Goal: Task Accomplishment & Management: Manage account settings

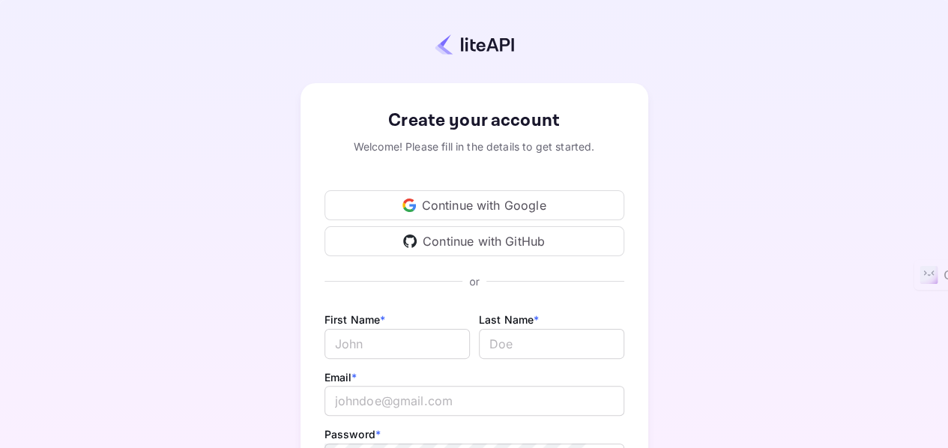
click at [485, 233] on div "Continue with GitHub" at bounding box center [475, 241] width 300 height 30
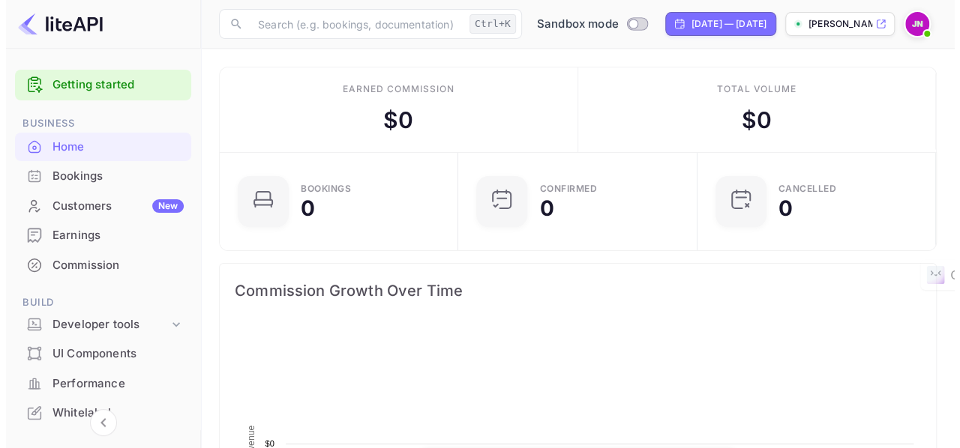
scroll to position [232, 219]
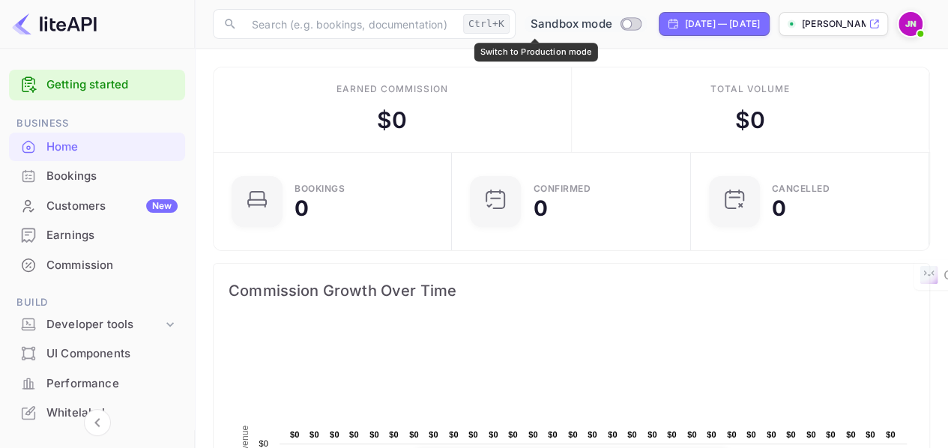
click at [612, 21] on input "Switch to Production mode" at bounding box center [627, 24] width 30 height 10
checkbox input "false"
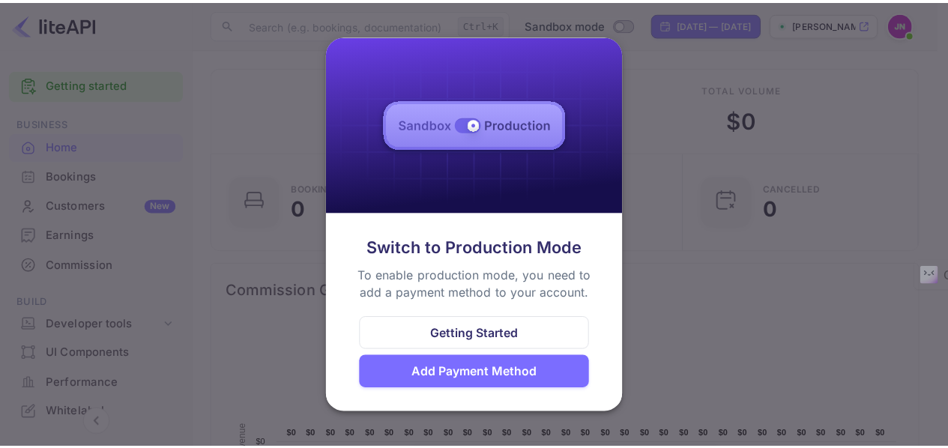
scroll to position [232, 218]
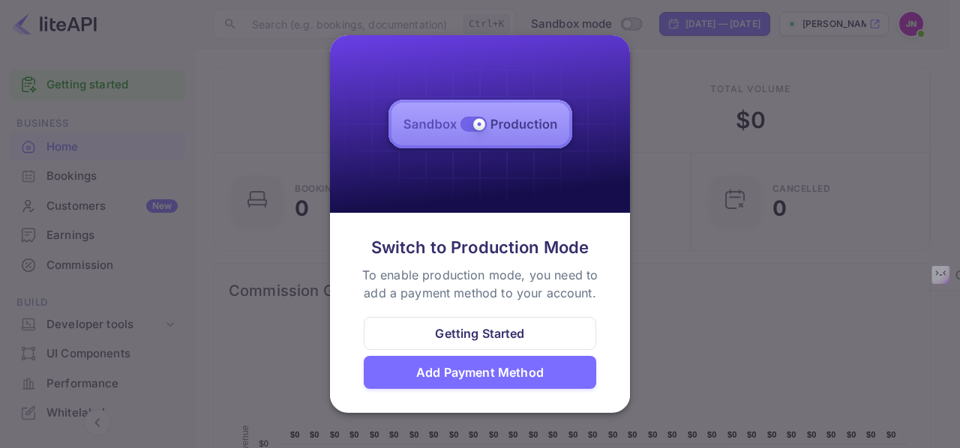
click at [727, 302] on div at bounding box center [480, 224] width 960 height 448
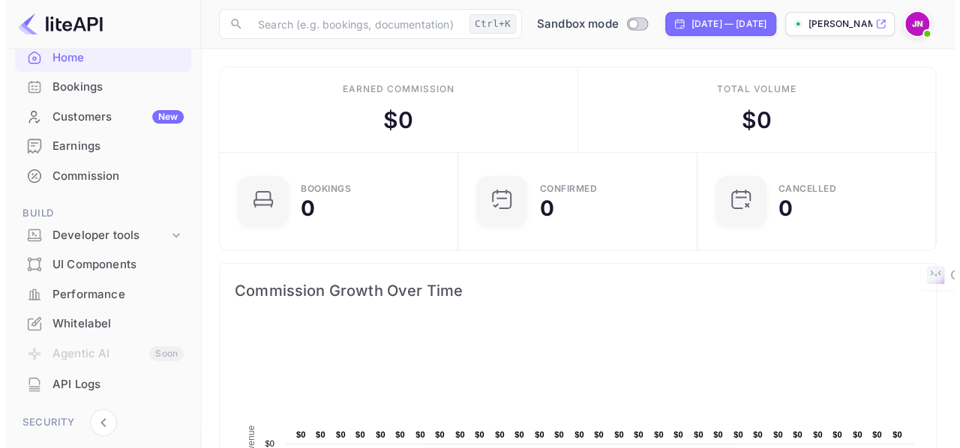
scroll to position [274, 0]
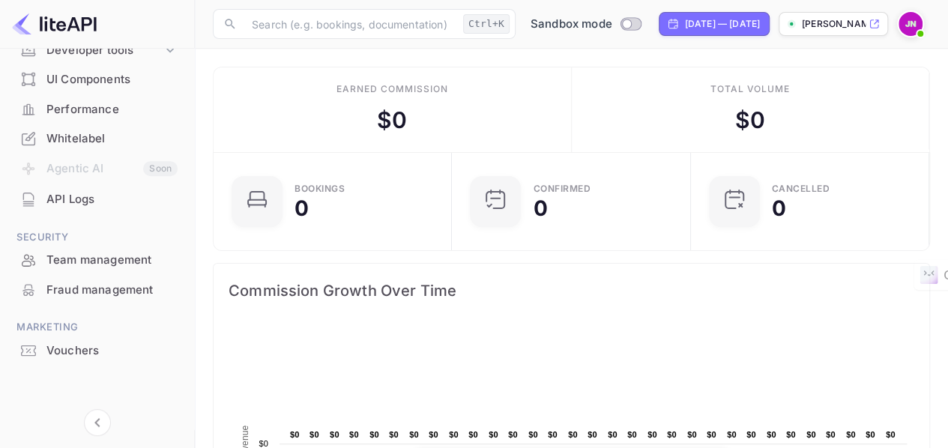
click at [106, 187] on div "API Logs" at bounding box center [97, 199] width 176 height 29
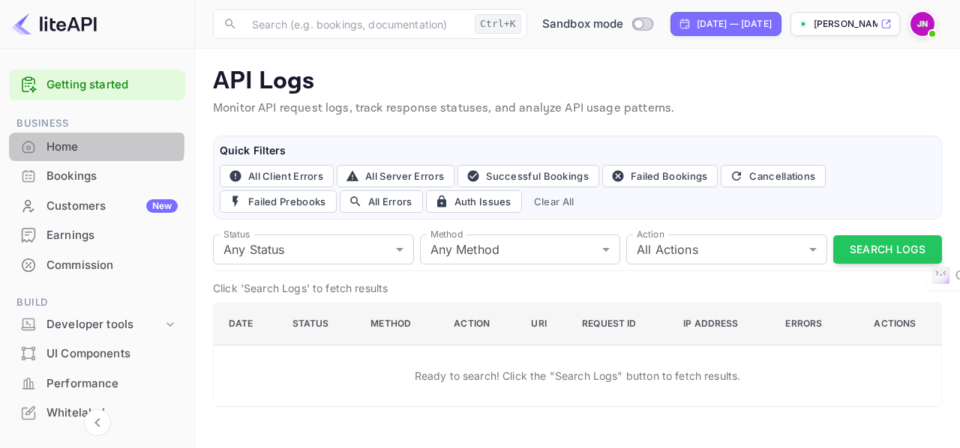
click at [61, 144] on div "Home" at bounding box center [111, 147] width 131 height 17
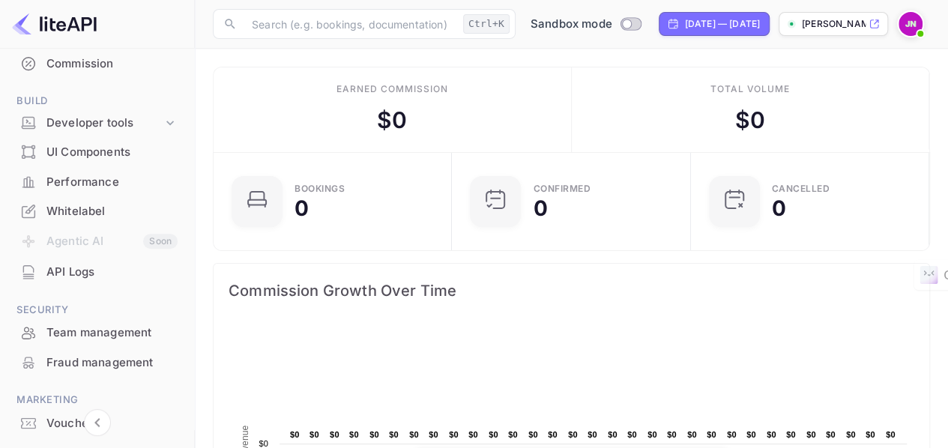
scroll to position [199, 0]
click at [124, 119] on div "Developer tools" at bounding box center [104, 125] width 116 height 17
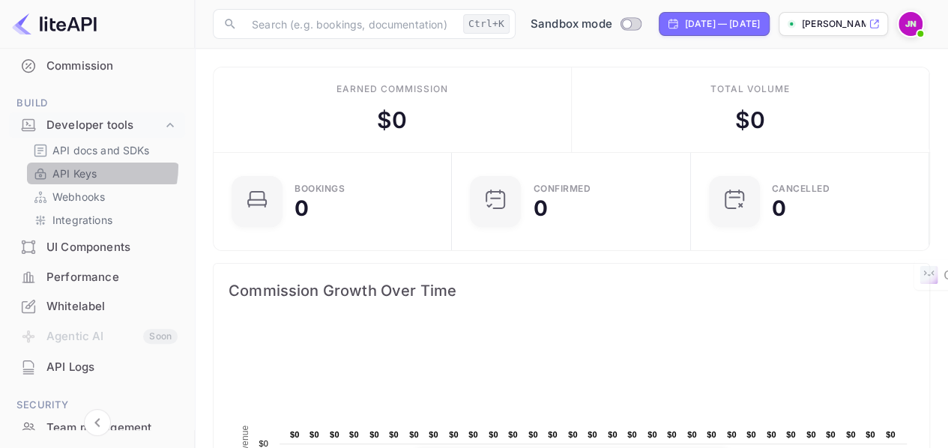
click at [72, 166] on p "API Keys" at bounding box center [74, 174] width 44 height 16
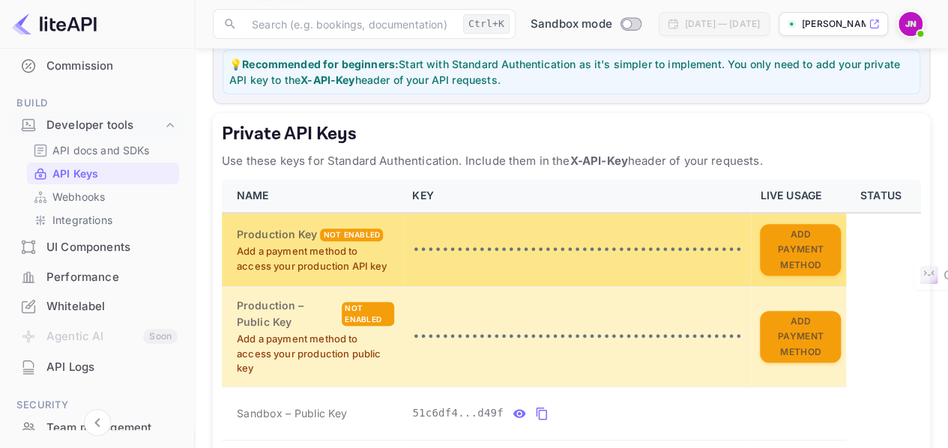
scroll to position [225, 0]
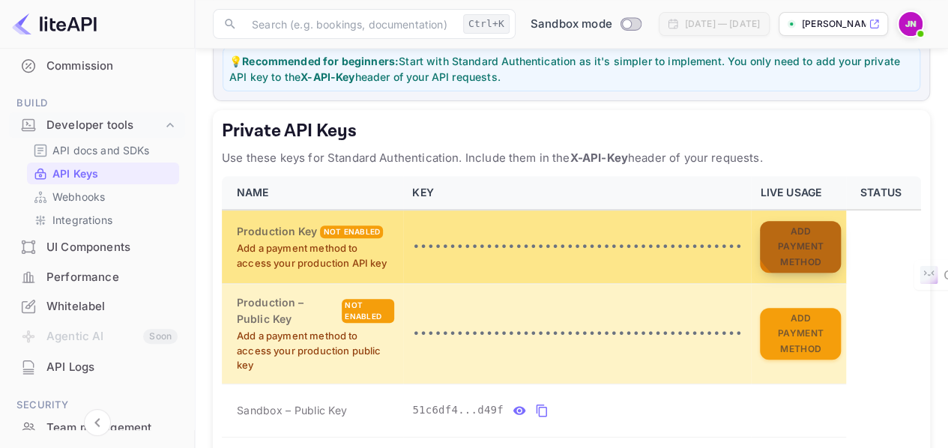
click at [783, 231] on button "Add Payment Method" at bounding box center [800, 247] width 81 height 52
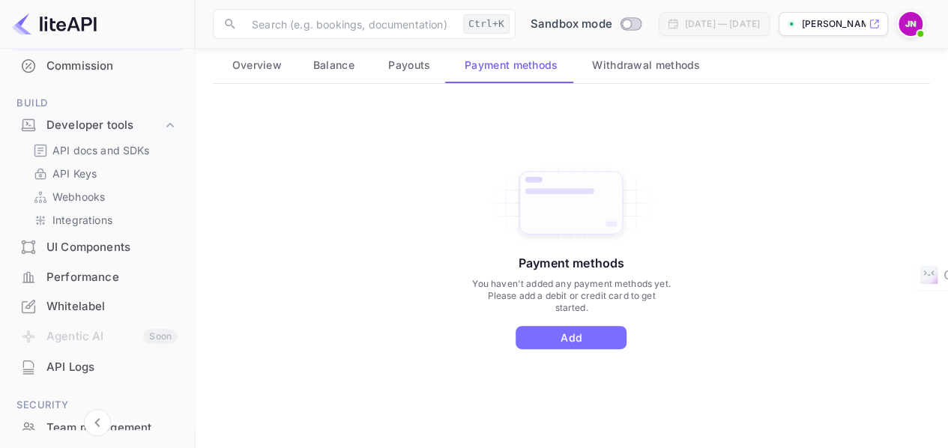
scroll to position [111, 0]
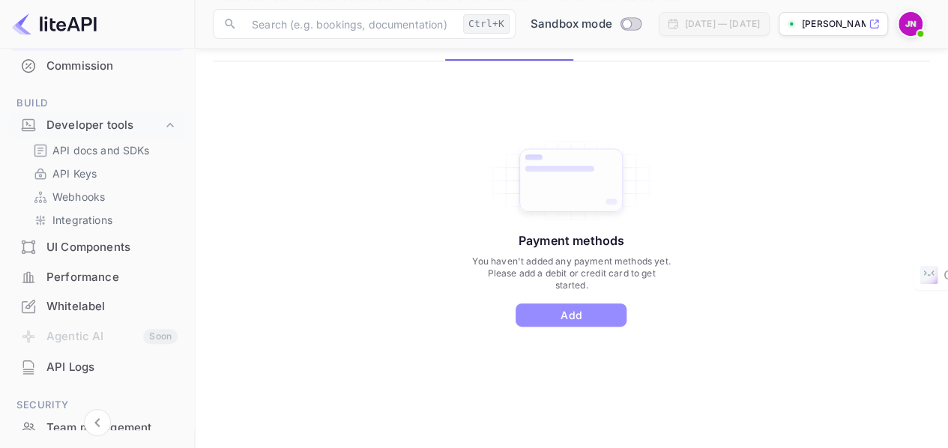
click at [582, 305] on button "Add" at bounding box center [571, 315] width 111 height 23
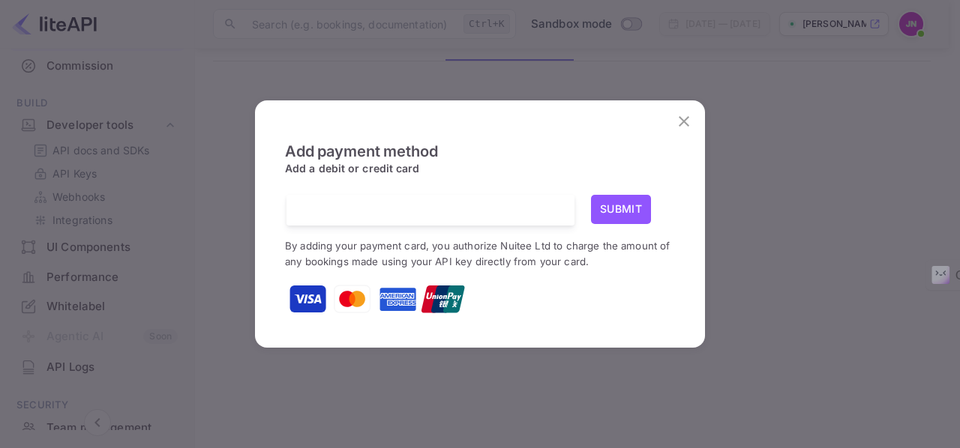
click at [304, 292] on img at bounding box center [307, 298] width 37 height 37
click at [541, 202] on div at bounding box center [436, 210] width 277 height 31
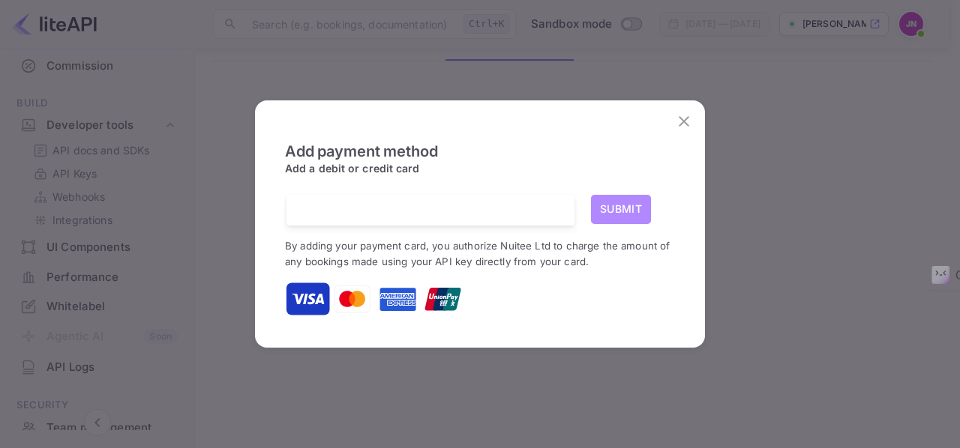
click at [625, 203] on button "Submit" at bounding box center [621, 209] width 60 height 29
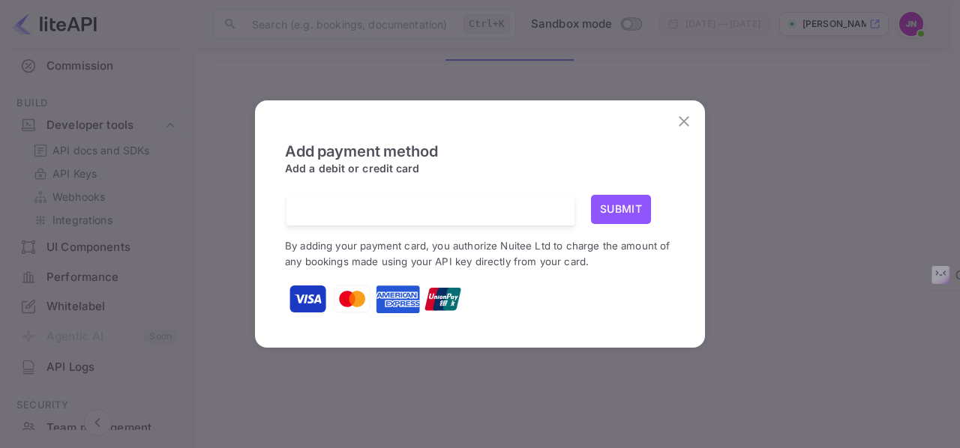
click at [616, 206] on button "Submit" at bounding box center [621, 209] width 60 height 29
click at [642, 204] on button "Submit" at bounding box center [621, 209] width 60 height 29
click at [810, 367] on div "Add payment method Add a debit or credit card Submit By adding your payment car…" at bounding box center [480, 224] width 960 height 448
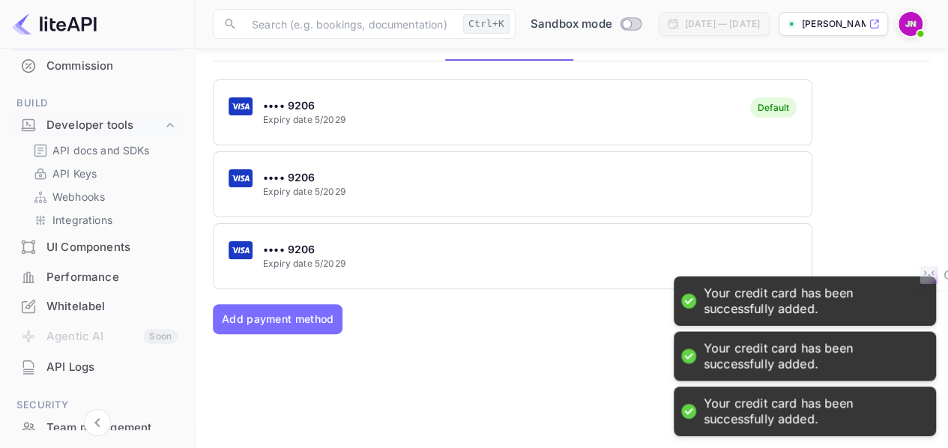
click at [841, 206] on div "•••• 9206 Expiry date 5/2029 Default •••• 9206 Expiry date 5/2029 •••• 9206 Exp…" at bounding box center [572, 184] width 718 height 210
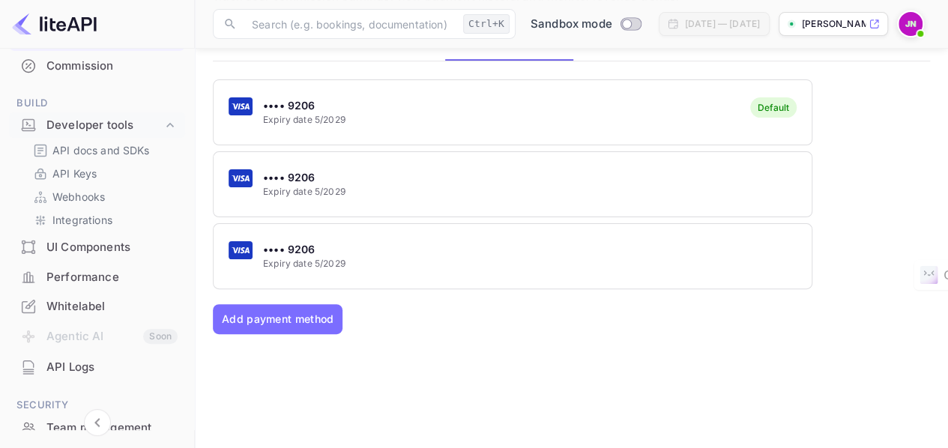
click at [371, 183] on div "•••• 9206 Expiry date 5/2029" at bounding box center [513, 183] width 598 height 59
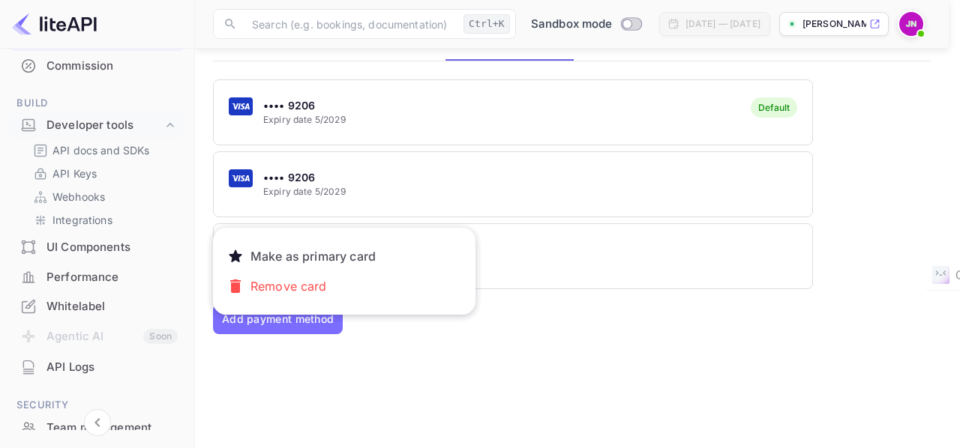
click at [319, 281] on p "Remove card" at bounding box center [288, 286] width 88 height 30
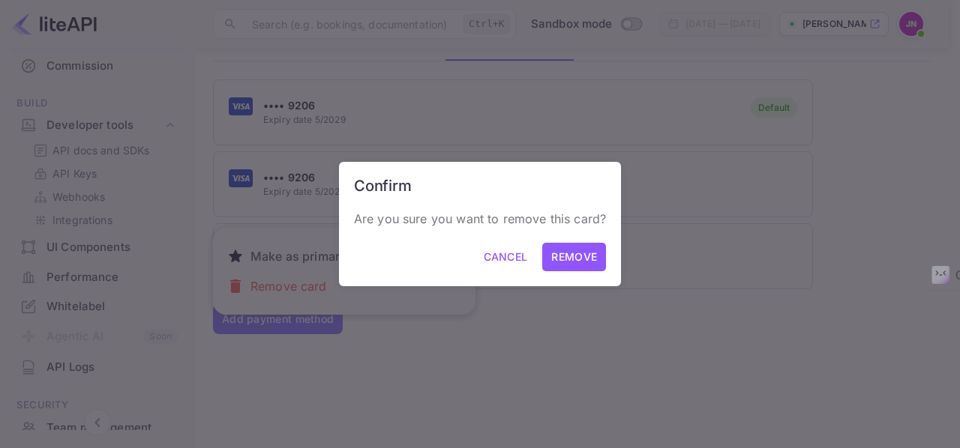
click at [588, 251] on button "Remove" at bounding box center [574, 257] width 64 height 29
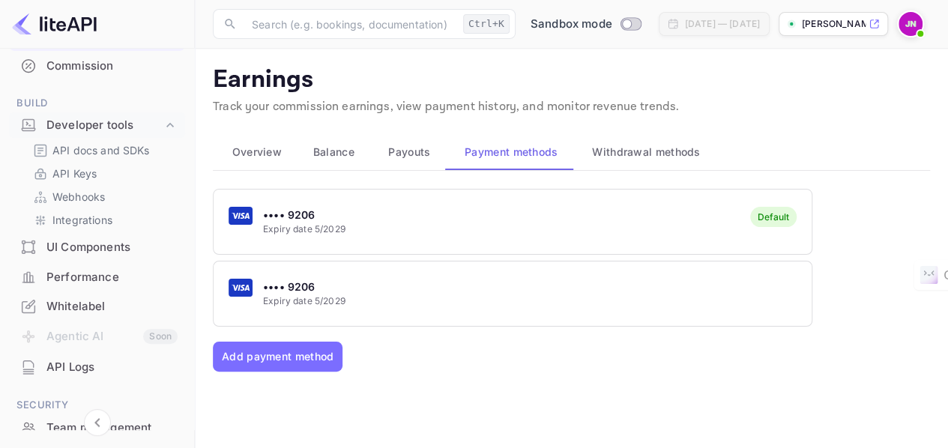
scroll to position [0, 0]
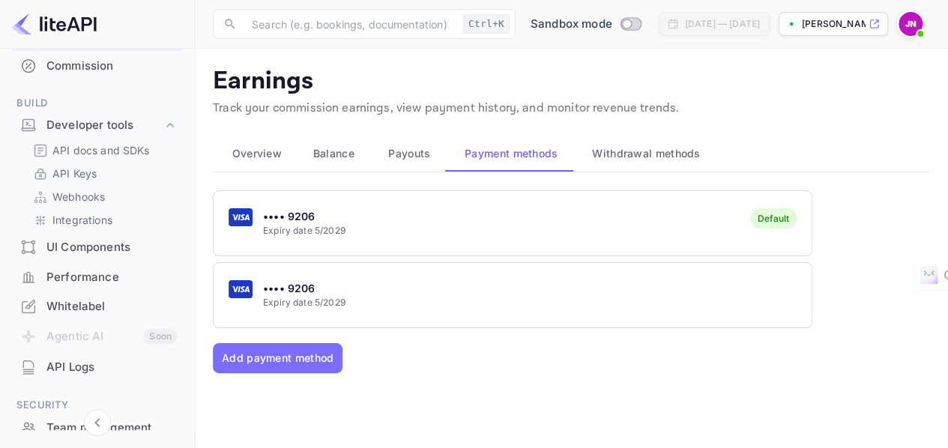
click at [88, 172] on p "API Keys" at bounding box center [74, 174] width 44 height 16
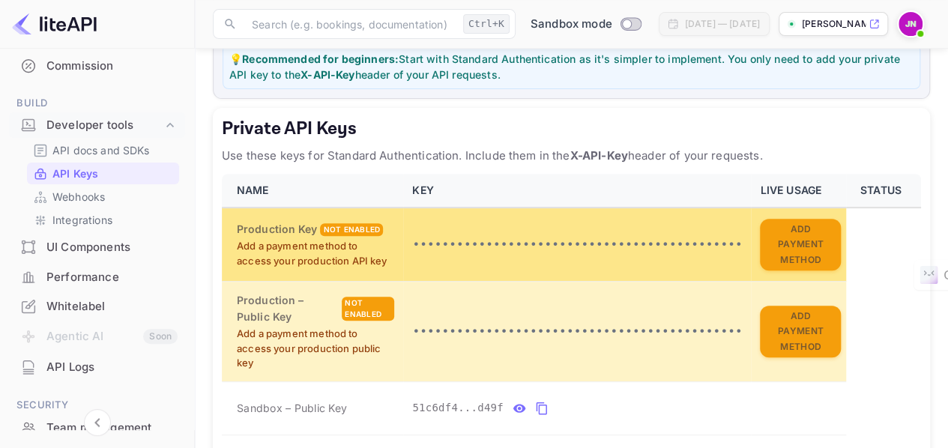
scroll to position [225, 0]
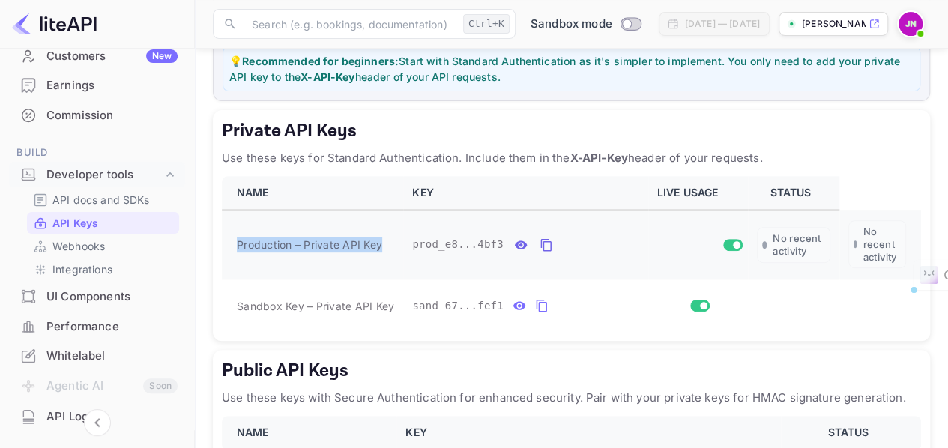
drag, startPoint x: 232, startPoint y: 233, endPoint x: 390, endPoint y: 236, distance: 157.5
click at [390, 236] on td "Production – Private API Key" at bounding box center [312, 245] width 181 height 70
copy span "Production – Private API Key"
click at [540, 238] on icon "private api keys table" at bounding box center [546, 245] width 13 height 18
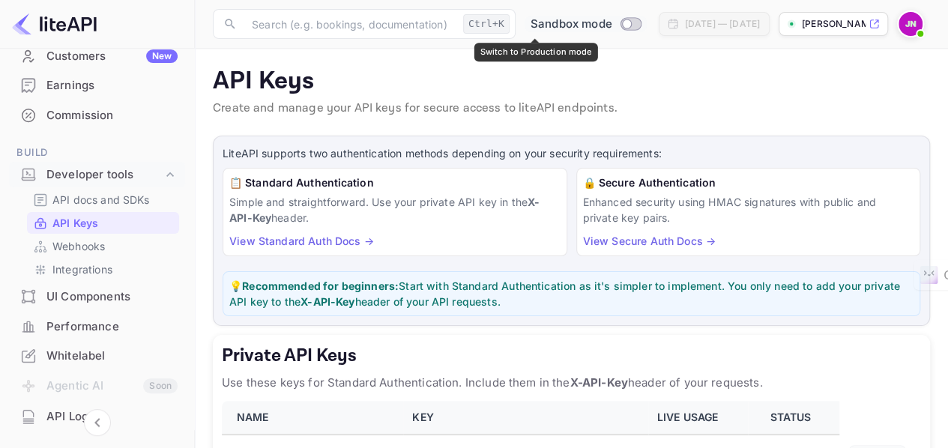
click at [612, 24] on input "Switch to Production mode" at bounding box center [627, 24] width 30 height 10
checkbox input "true"
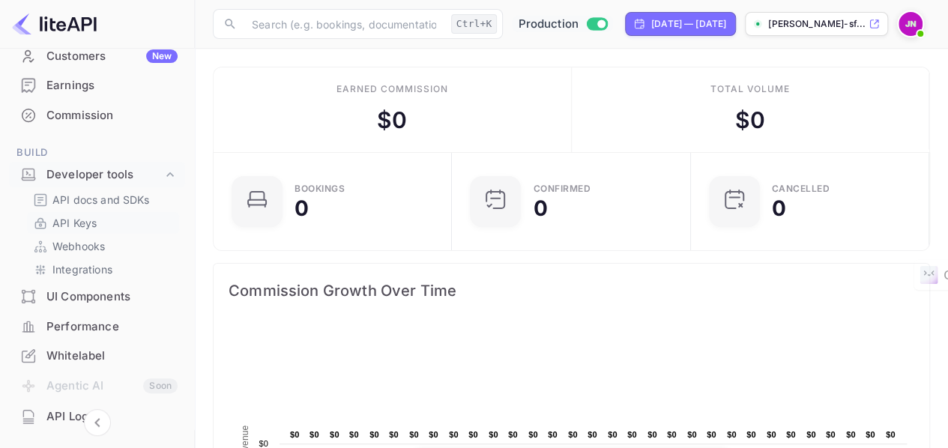
click at [67, 223] on p "API Keys" at bounding box center [74, 223] width 44 height 16
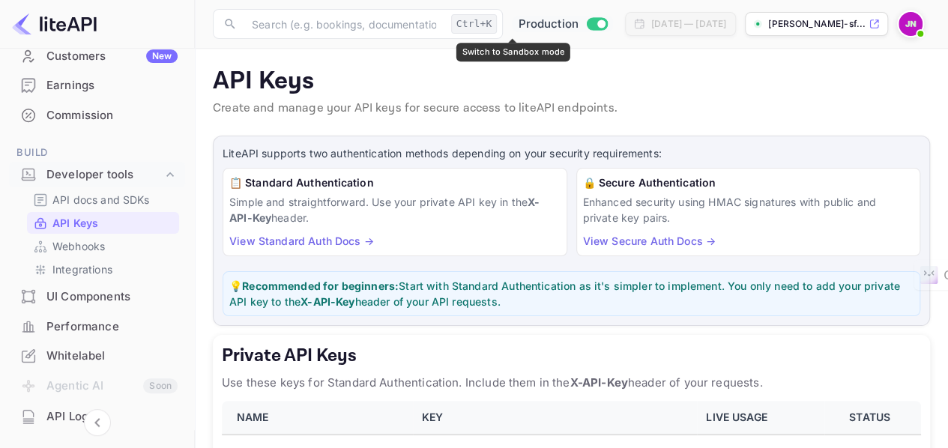
click at [587, 17] on span "Switch to Sandbox mode" at bounding box center [598, 23] width 22 height 13
checkbox input "false"
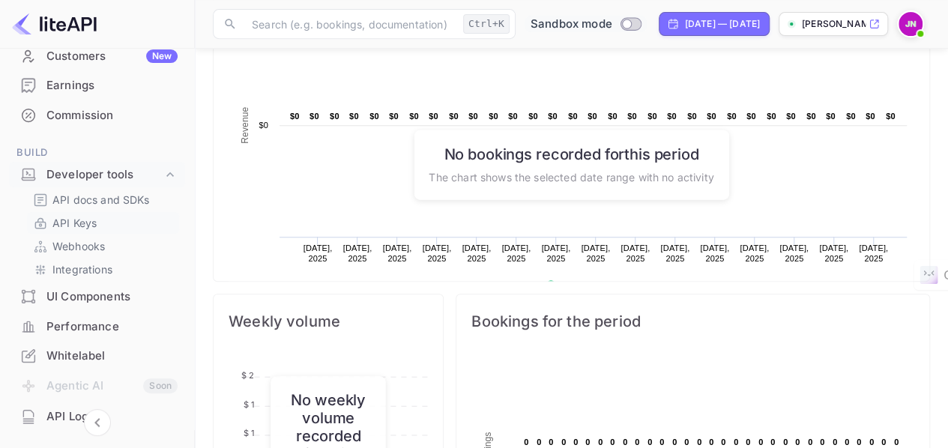
scroll to position [375, 0]
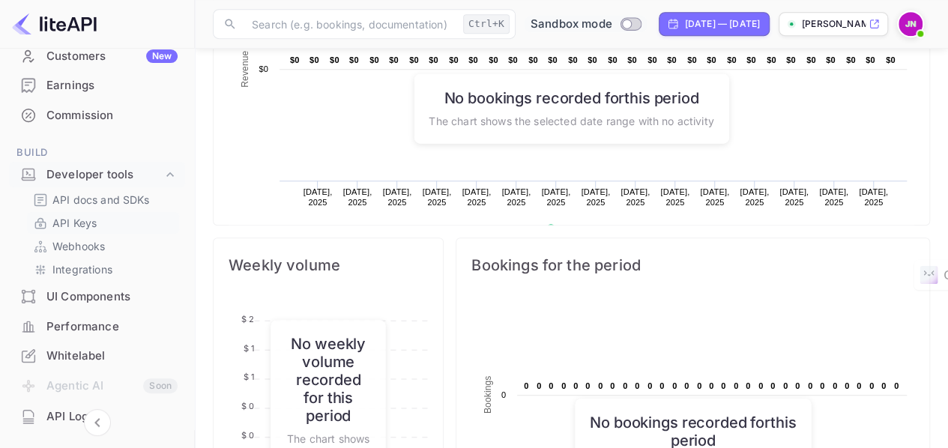
click at [84, 220] on p "API Keys" at bounding box center [74, 223] width 44 height 16
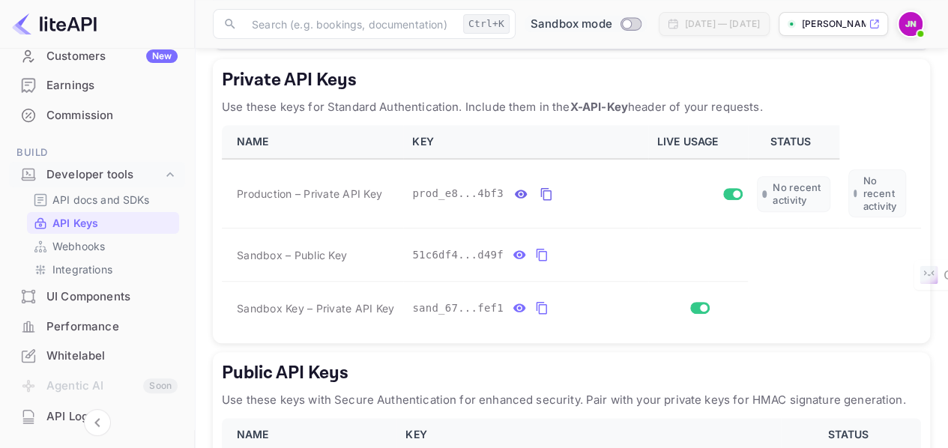
scroll to position [262, 0]
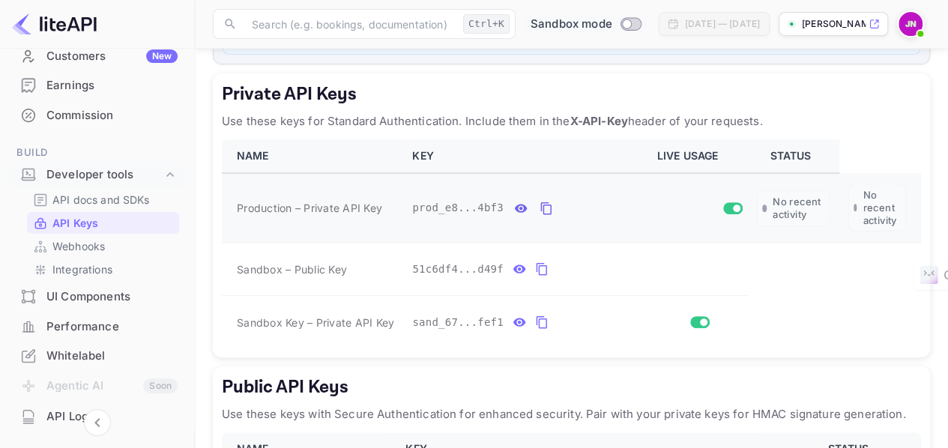
click at [732, 205] on input "Switch" at bounding box center [737, 208] width 27 height 9
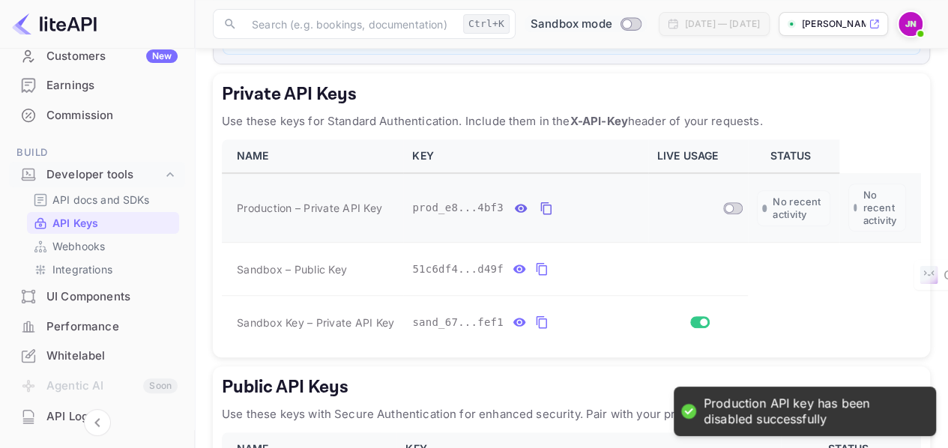
click at [735, 206] on input "Switch" at bounding box center [729, 208] width 27 height 9
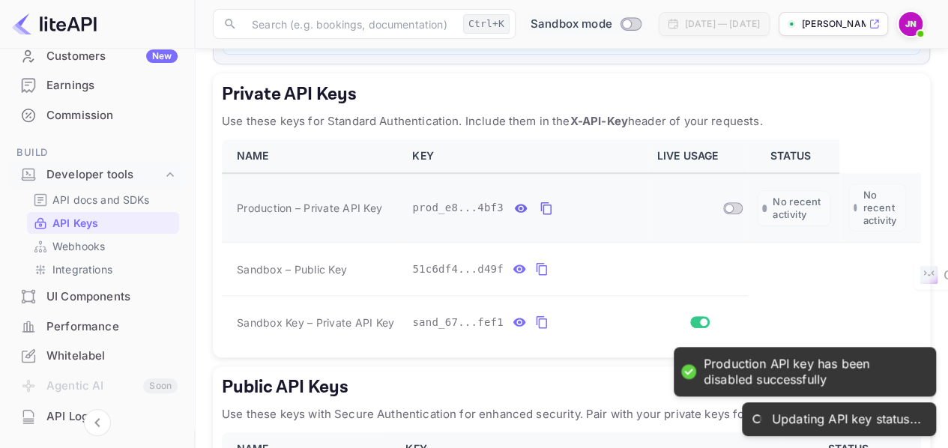
checkbox input "true"
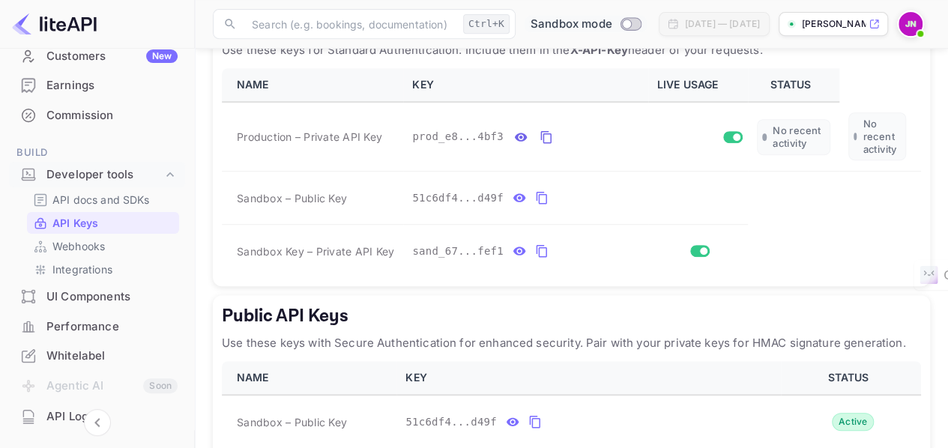
scroll to position [337, 0]
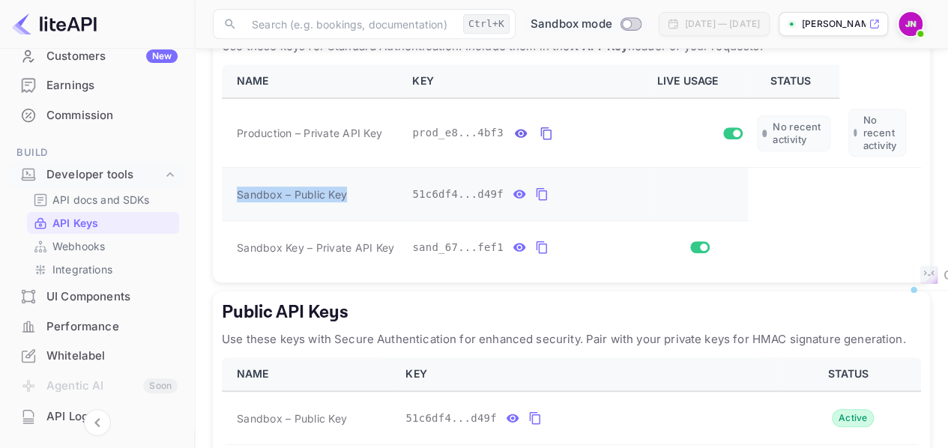
drag, startPoint x: 229, startPoint y: 187, endPoint x: 370, endPoint y: 188, distance: 141.0
click at [370, 188] on td "Sandbox – Public Key" at bounding box center [312, 194] width 181 height 53
copy span "Sandbox – Public Key"
click at [535, 187] on icon "private api keys table" at bounding box center [541, 194] width 13 height 18
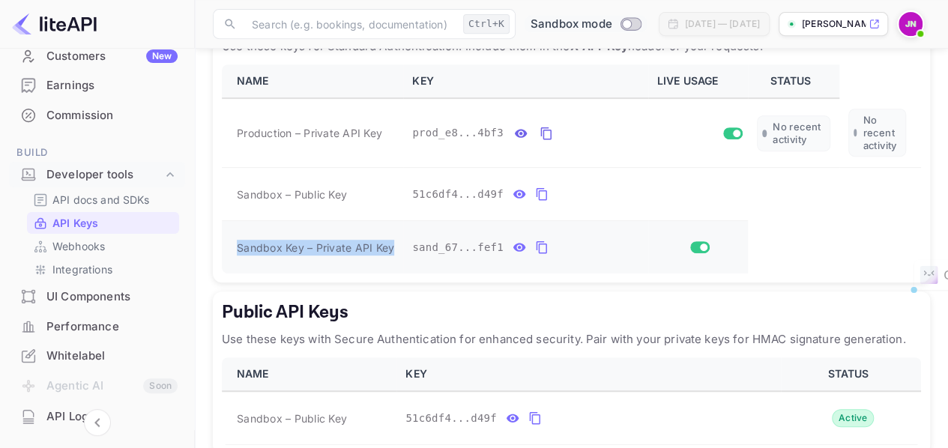
drag, startPoint x: 232, startPoint y: 235, endPoint x: 396, endPoint y: 244, distance: 163.7
click at [399, 244] on td "Sandbox Key – Private API Key" at bounding box center [312, 247] width 181 height 53
copy span "Sandbox Key – Private API Key"
click at [535, 239] on icon "private api keys table" at bounding box center [541, 247] width 13 height 18
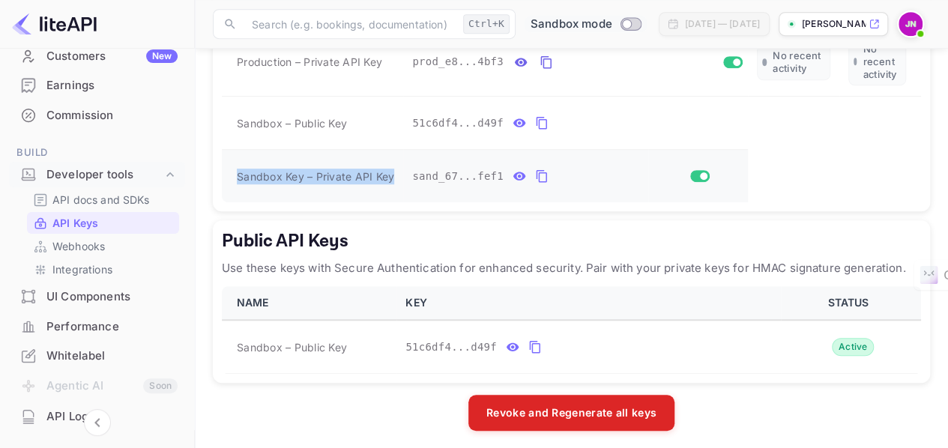
scroll to position [412, 0]
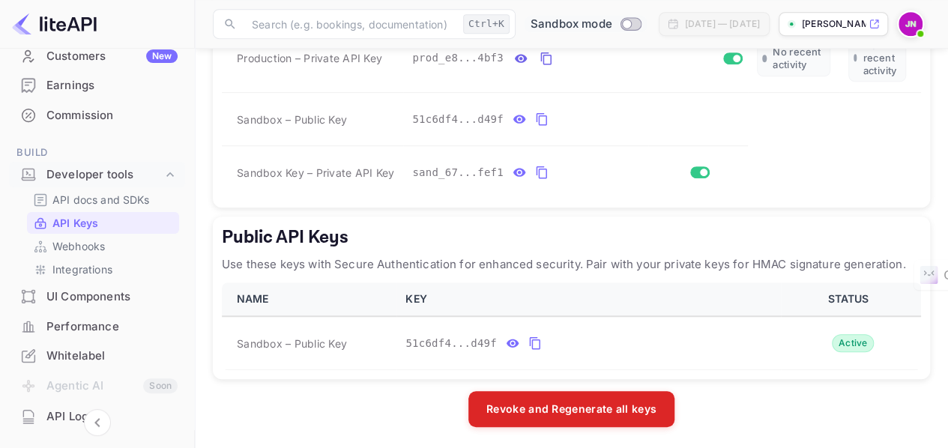
click at [309, 395] on div "Revoke and Regenerate all keys" at bounding box center [572, 409] width 718 height 36
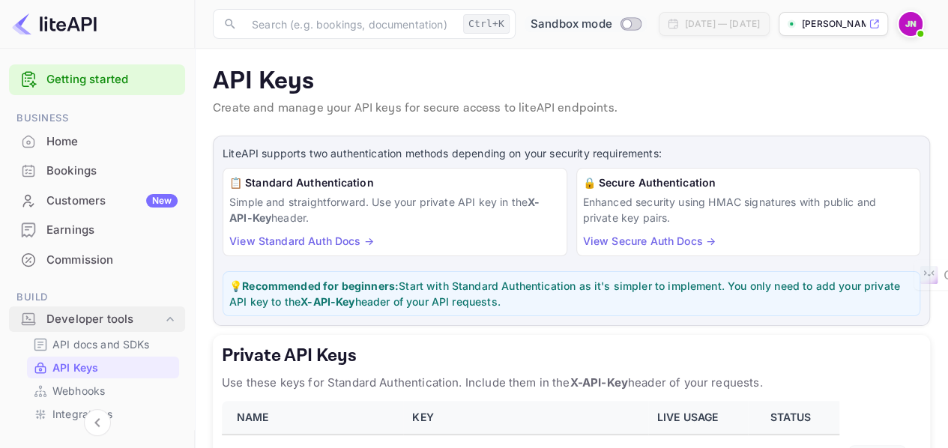
scroll to position [0, 0]
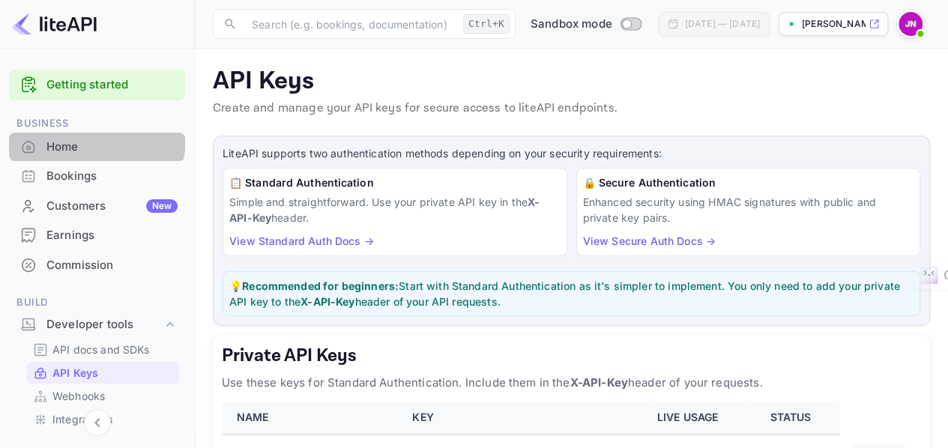
click at [63, 136] on div "Home" at bounding box center [97, 147] width 176 height 29
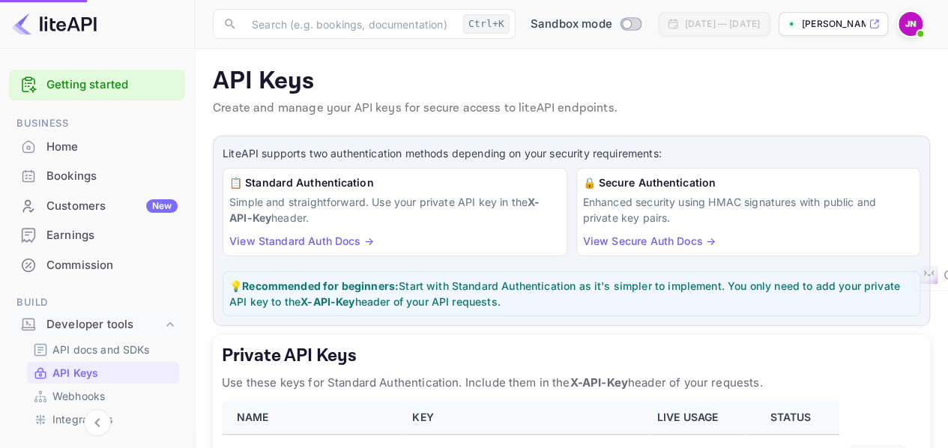
click at [90, 203] on div "Customers New" at bounding box center [111, 206] width 131 height 17
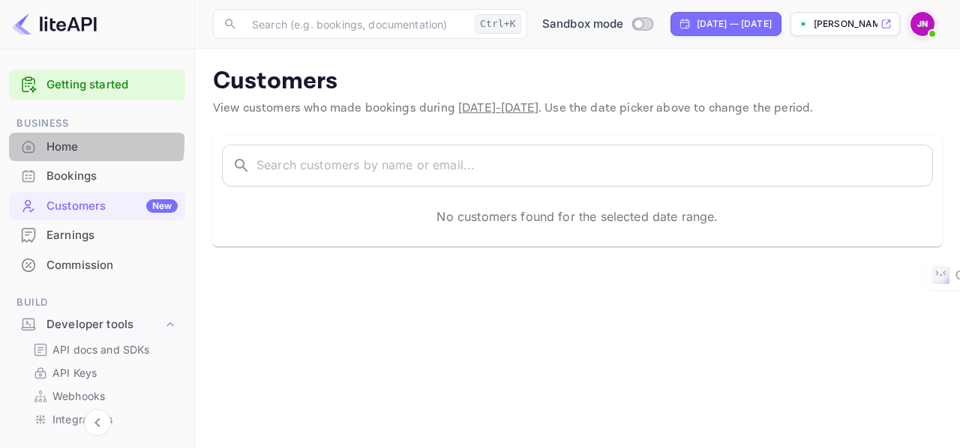
click at [67, 142] on div "Home" at bounding box center [111, 147] width 131 height 17
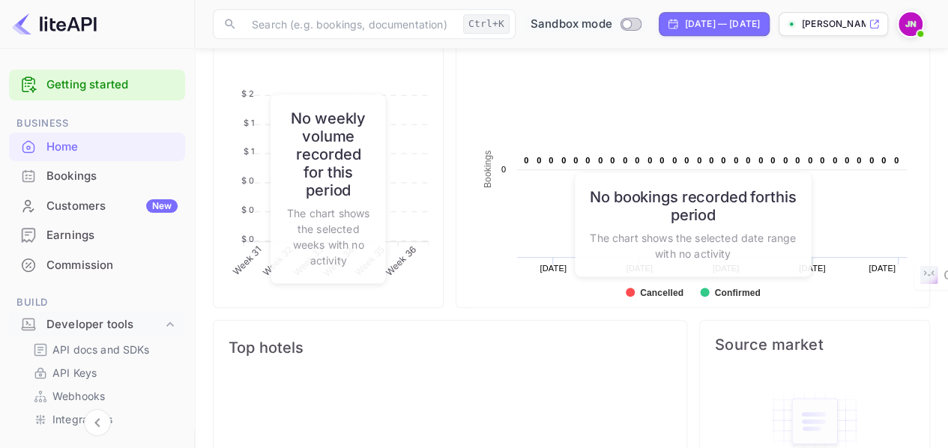
scroll to position [675, 0]
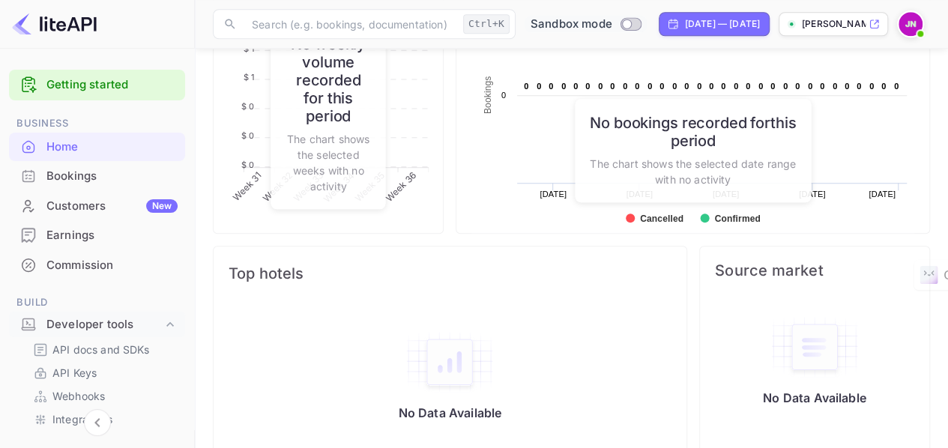
click at [541, 357] on div "No Data Available" at bounding box center [450, 376] width 473 height 150
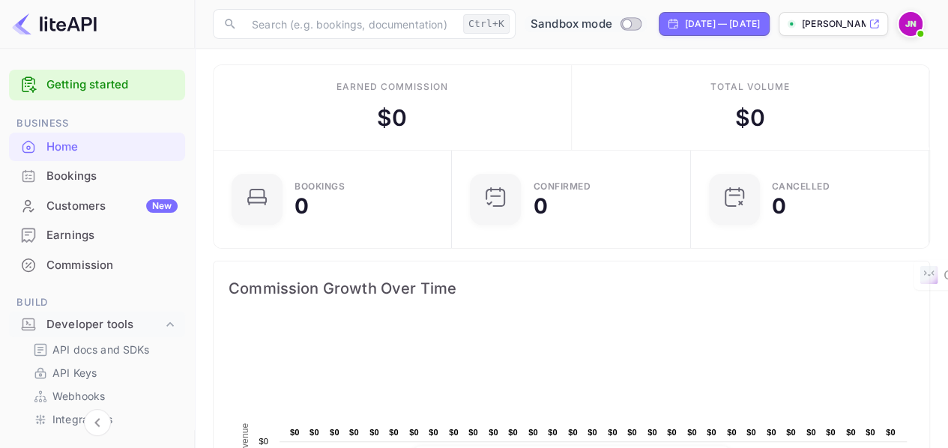
scroll to position [0, 0]
